Goal: Information Seeking & Learning: Find specific fact

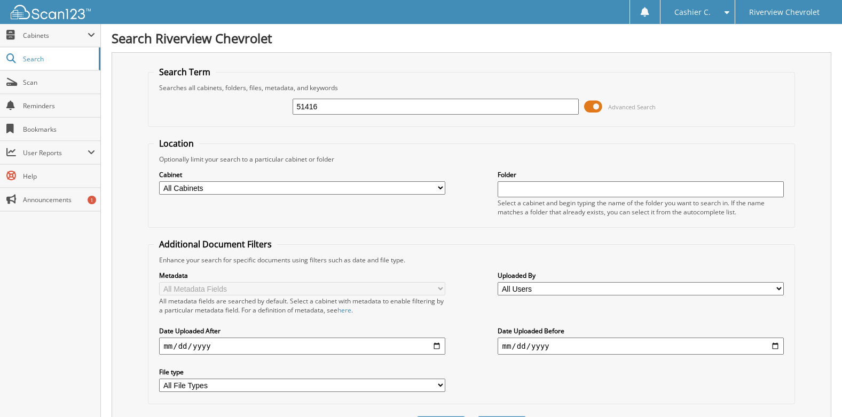
type input "51416"
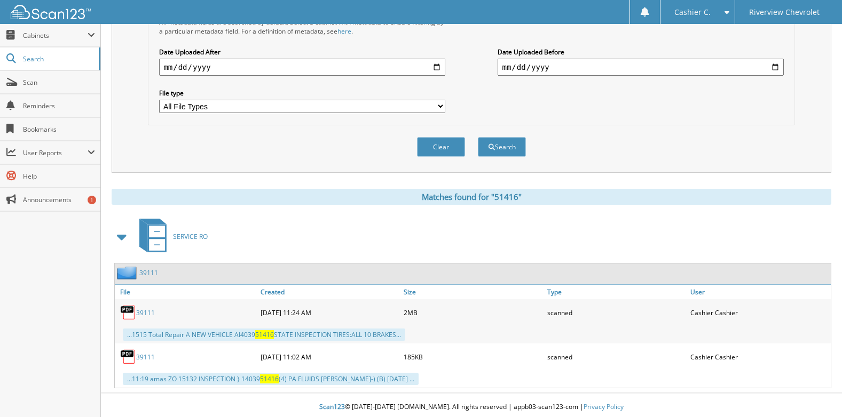
scroll to position [283, 0]
